Goal: Task Accomplishment & Management: Use online tool/utility

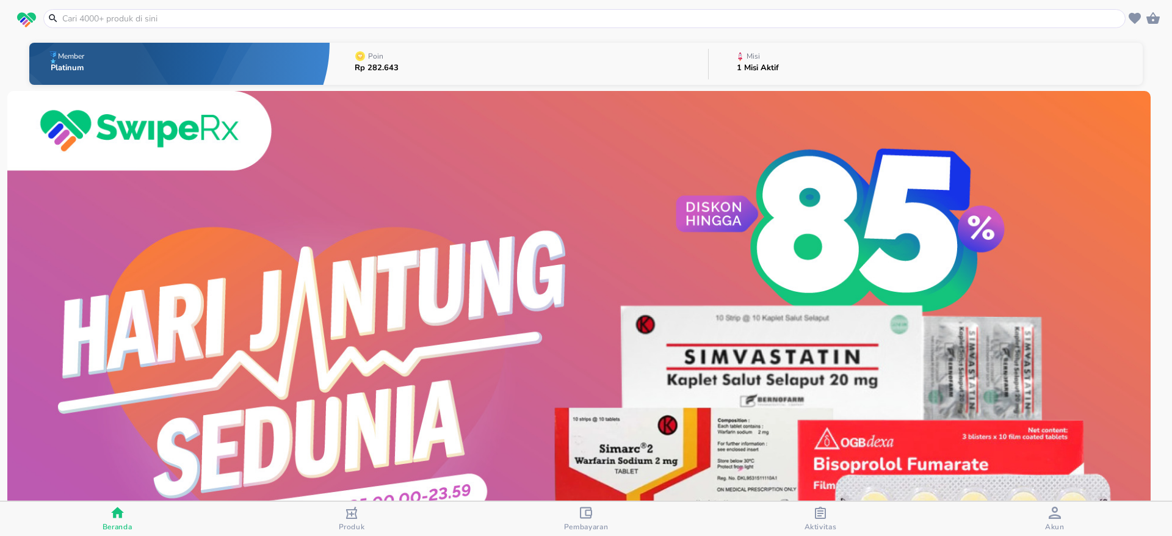
click at [851, 67] on button "Misi 1 Misi Aktif" at bounding box center [925, 64] width 434 height 48
click at [811, 63] on button "Misi 1 Misi Aktif" at bounding box center [925, 64] width 434 height 48
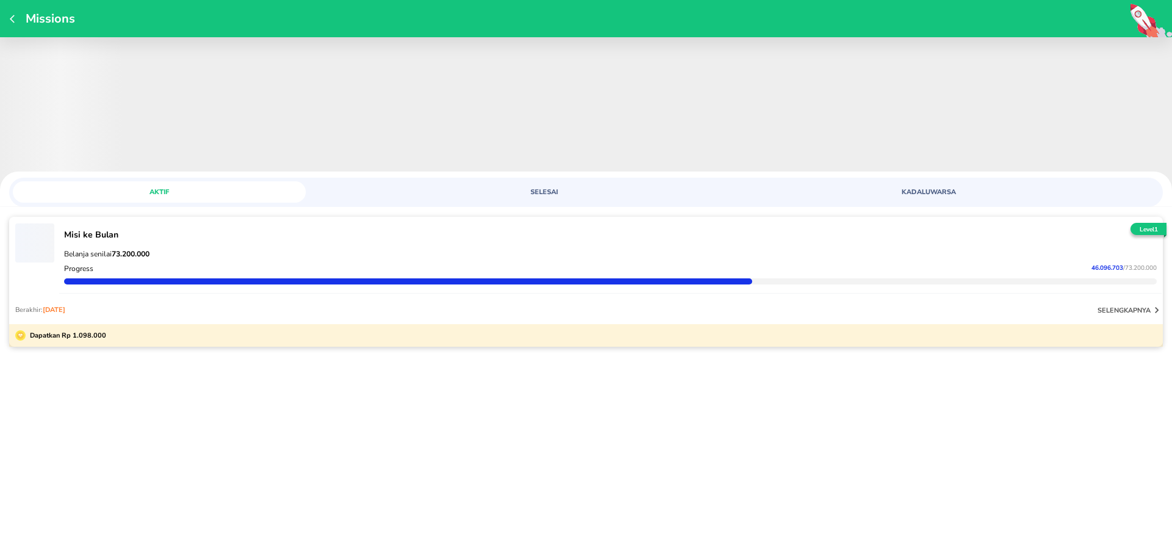
click at [967, 404] on div "Missions ‌ AKTIF SELESAI KADALUWARSA ‌ Misi ke Bulan Belanja senilai 73.200.000…" at bounding box center [586, 268] width 1172 height 536
